Goal: Information Seeking & Learning: Learn about a topic

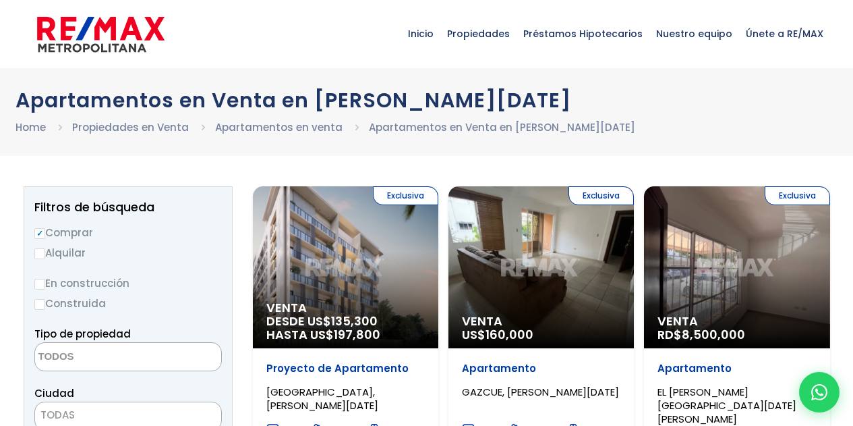
select select
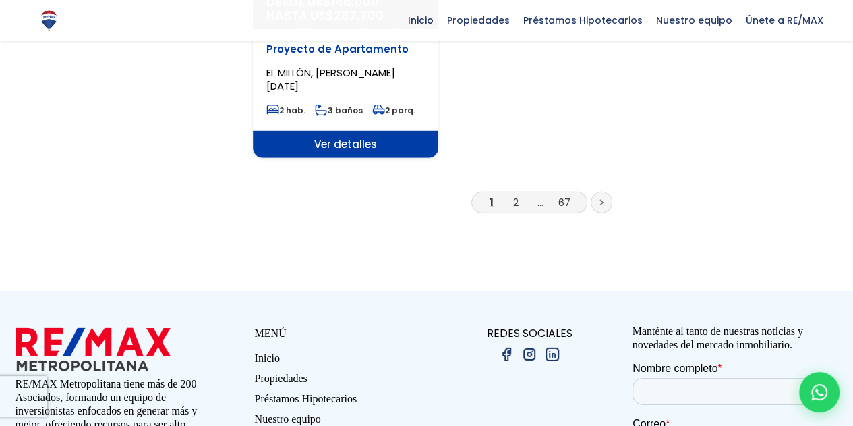
scroll to position [1889, 0]
click at [538, 196] on link "..." at bounding box center [541, 203] width 6 height 14
click at [515, 196] on link "2" at bounding box center [515, 203] width 5 height 14
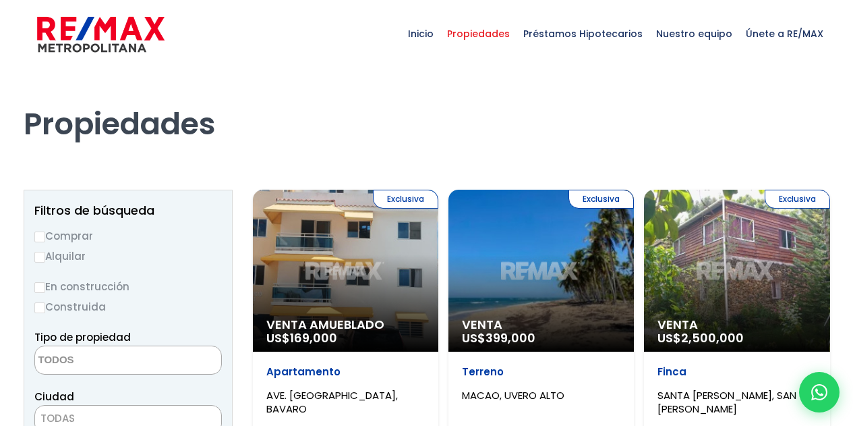
select select
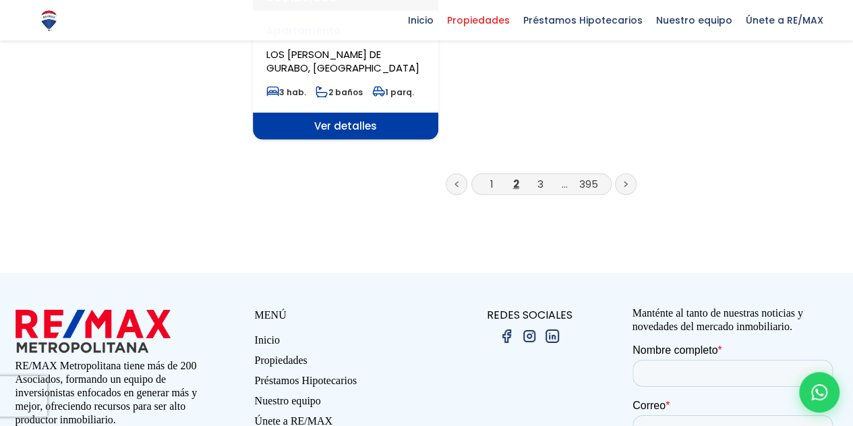
scroll to position [1930, 0]
click at [540, 177] on link "3" at bounding box center [541, 184] width 6 height 14
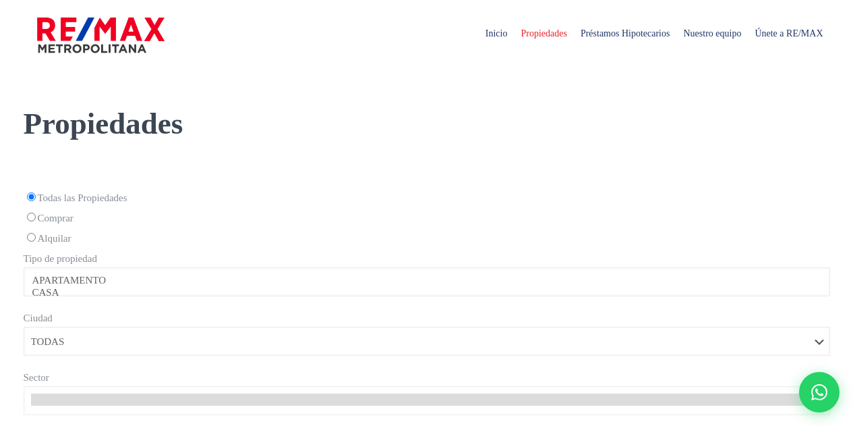
select select
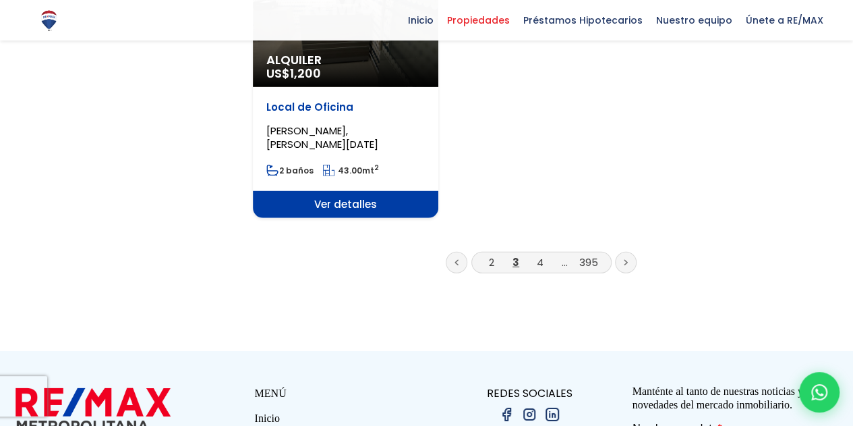
scroll to position [1831, 0]
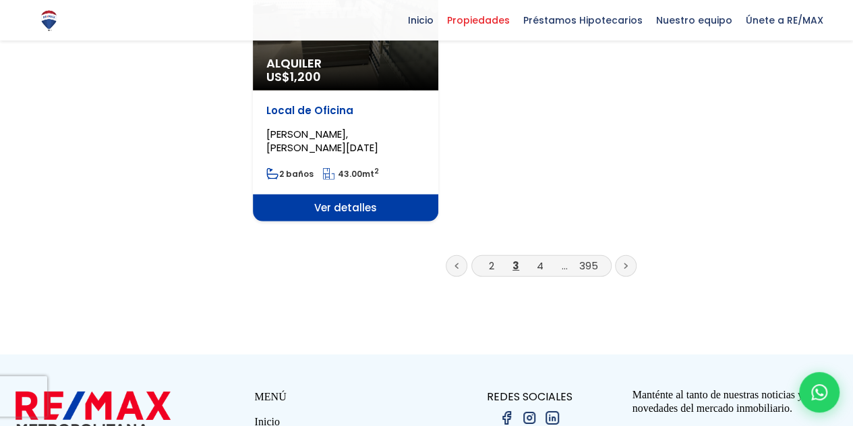
click at [540, 258] on link "4" at bounding box center [540, 265] width 7 height 14
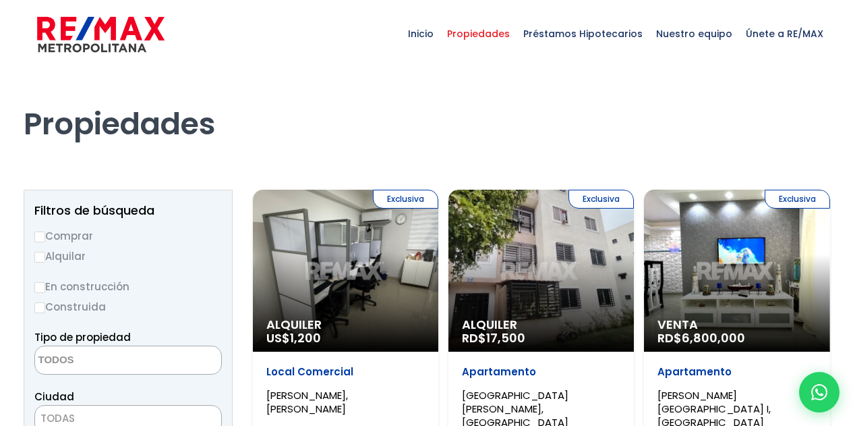
select select
